Goal: Task Accomplishment & Management: Manage account settings

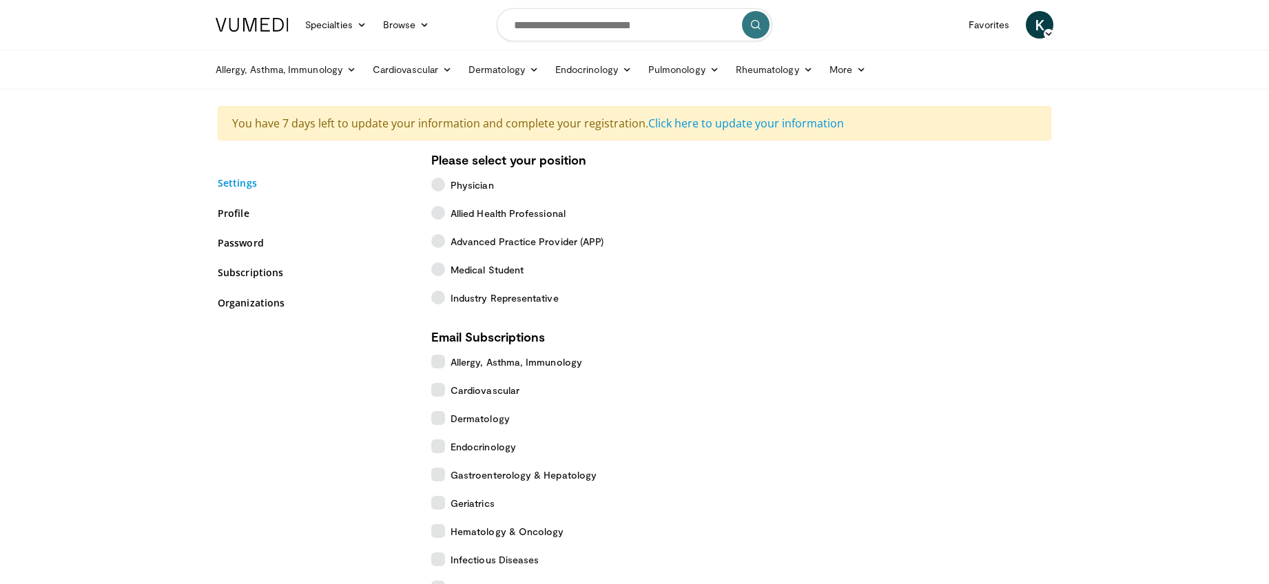
scroll to position [14, 0]
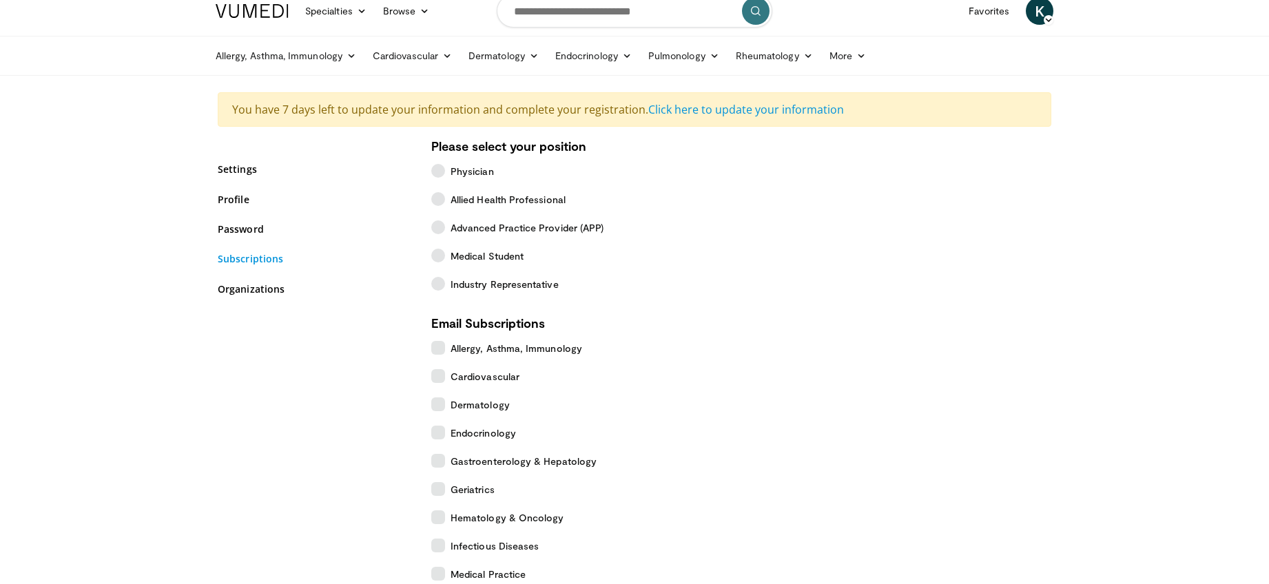
click at [247, 258] on link "Subscriptions" at bounding box center [314, 258] width 193 height 14
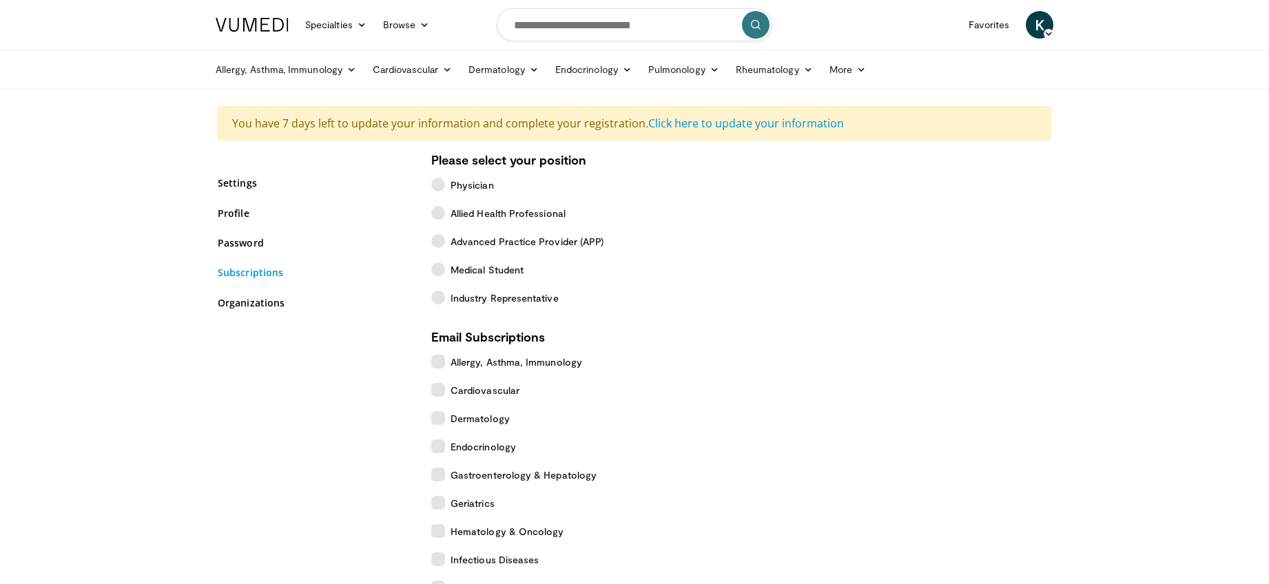
click at [247, 274] on link "Subscriptions" at bounding box center [314, 272] width 193 height 14
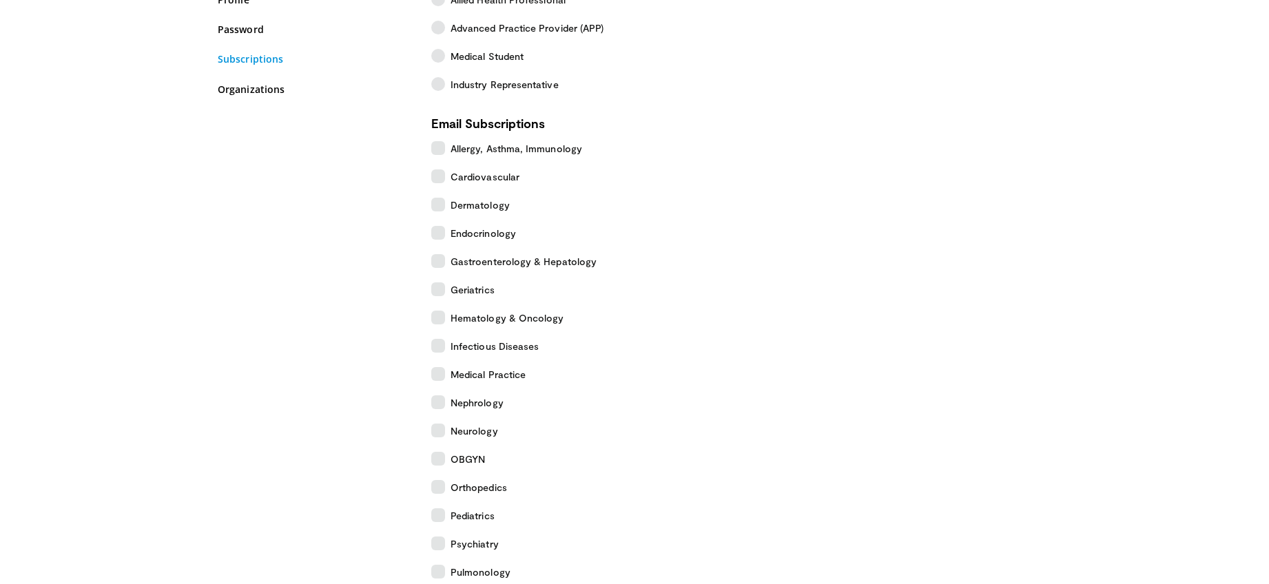
scroll to position [498, 0]
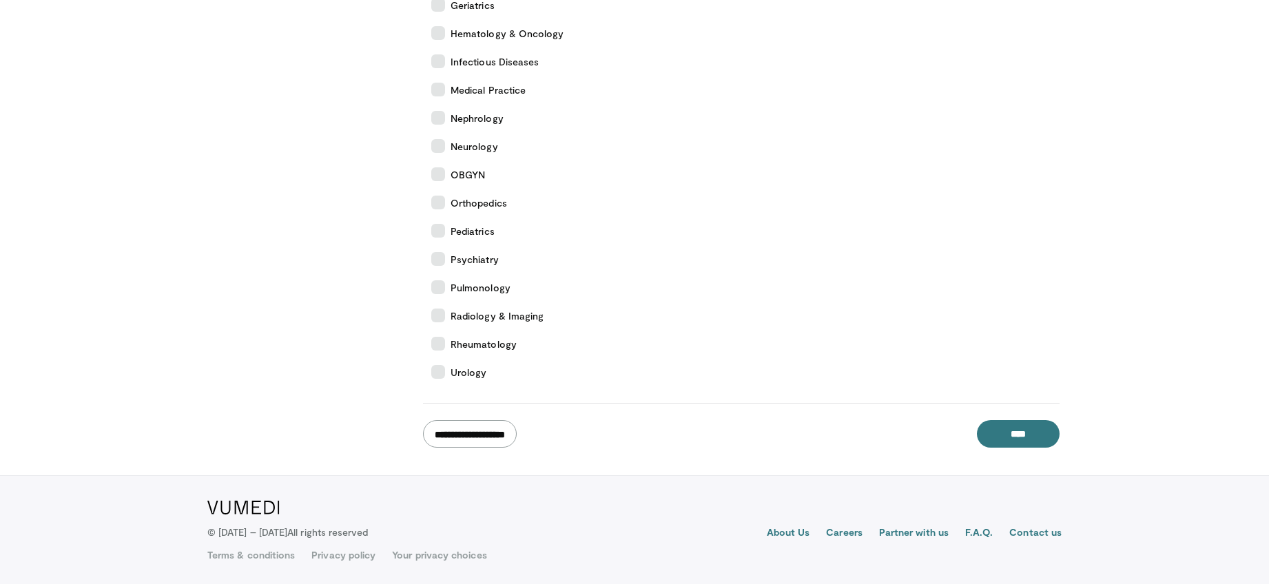
click at [473, 422] on input "**********" at bounding box center [470, 434] width 94 height 28
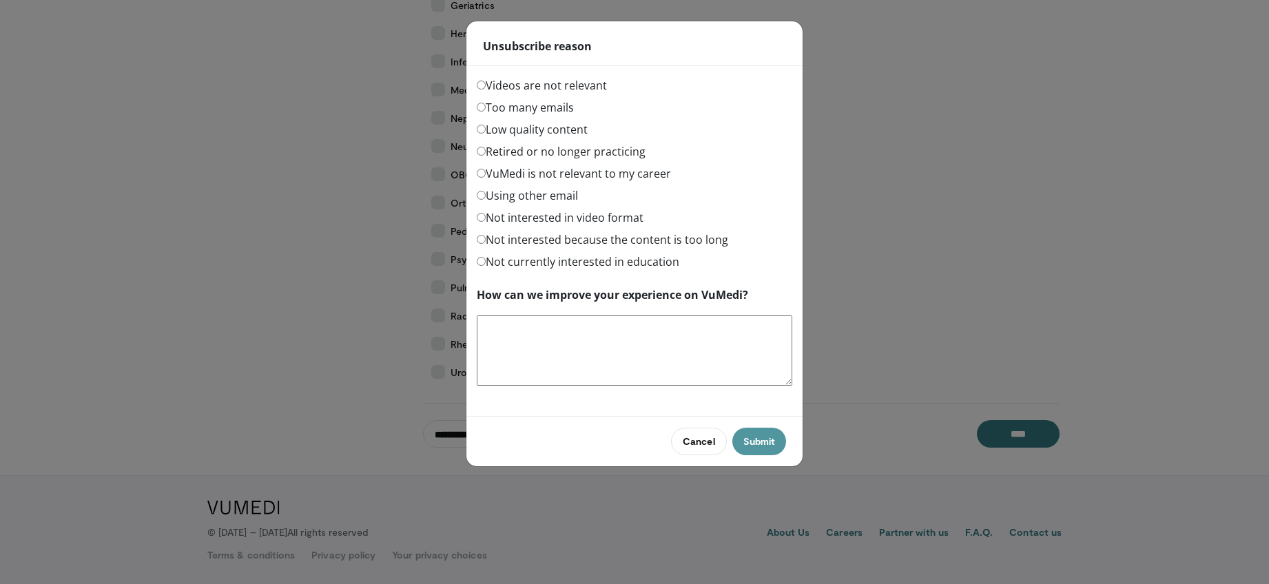
click at [754, 446] on button "Submit" at bounding box center [759, 442] width 54 height 28
click at [535, 325] on textarea "How can we improve your experience on VuMedi?" at bounding box center [635, 351] width 316 height 70
click at [530, 264] on label "Not currently interested in education" at bounding box center [578, 262] width 203 height 17
click at [752, 433] on button "Submit" at bounding box center [759, 442] width 54 height 28
